Goal: Information Seeking & Learning: Learn about a topic

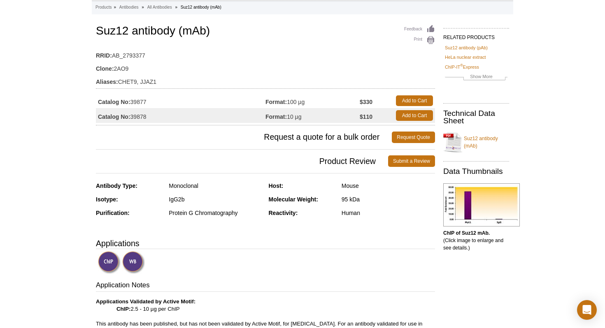
scroll to position [43, 0]
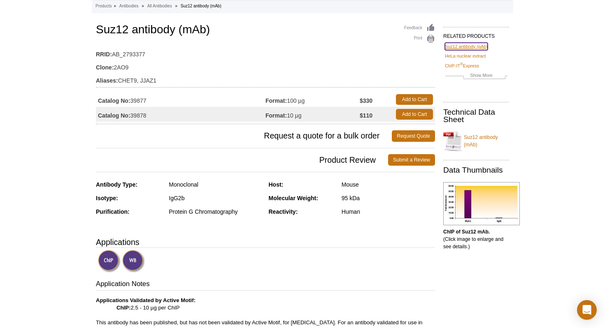
click at [463, 44] on link "Suz12 antibody (pAb)" at bounding box center [466, 46] width 43 height 7
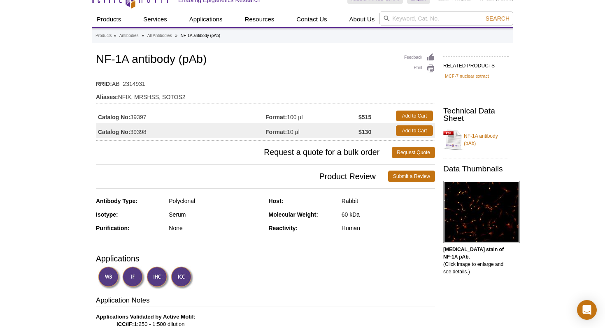
scroll to position [12, 0]
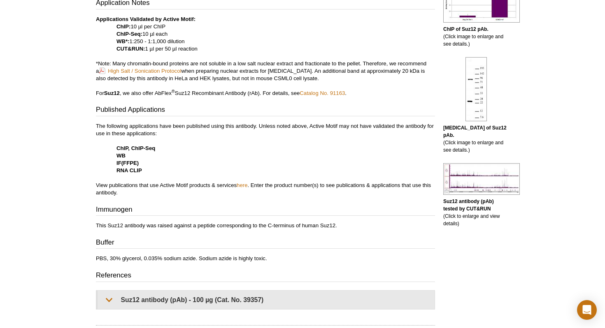
scroll to position [348, 0]
